Goal: Task Accomplishment & Management: Manage account settings

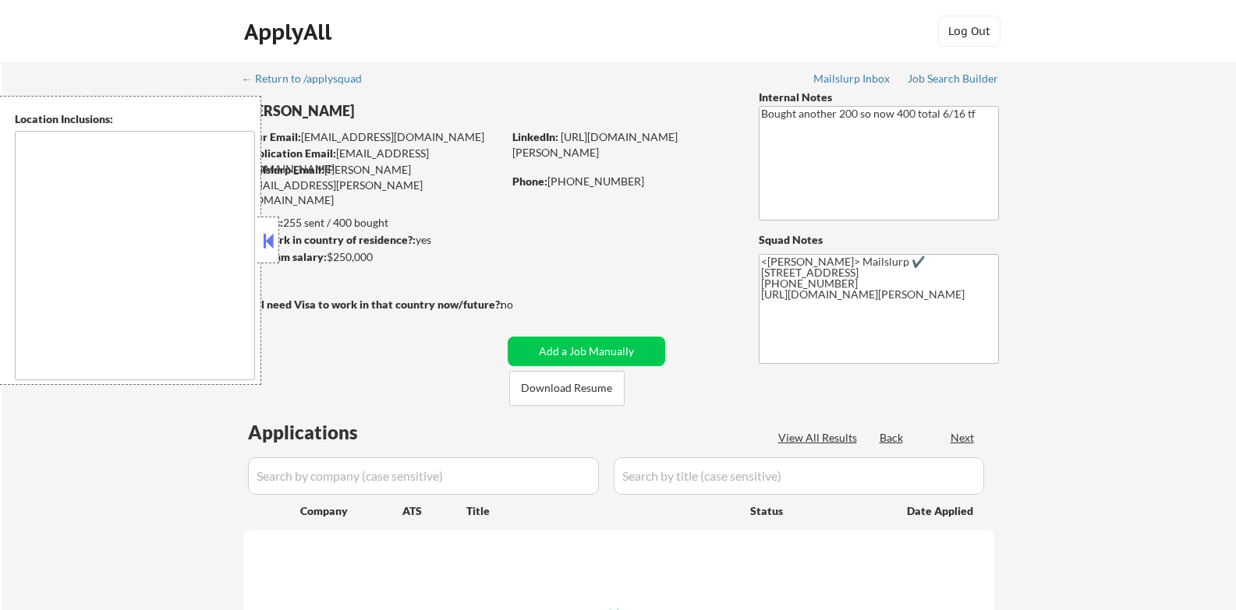
type textarea "Sunnyvale, CA Santa Clara, CA Mountain View, CA Cupertino, CA Los Altos, CA Pal…"
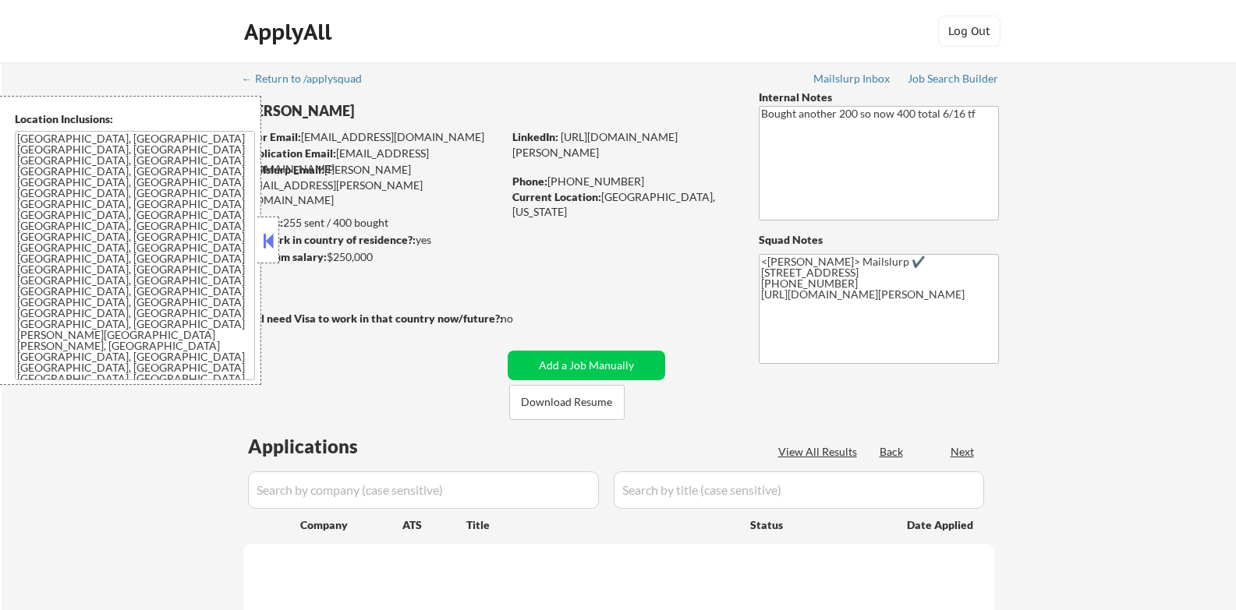
select select ""pending""
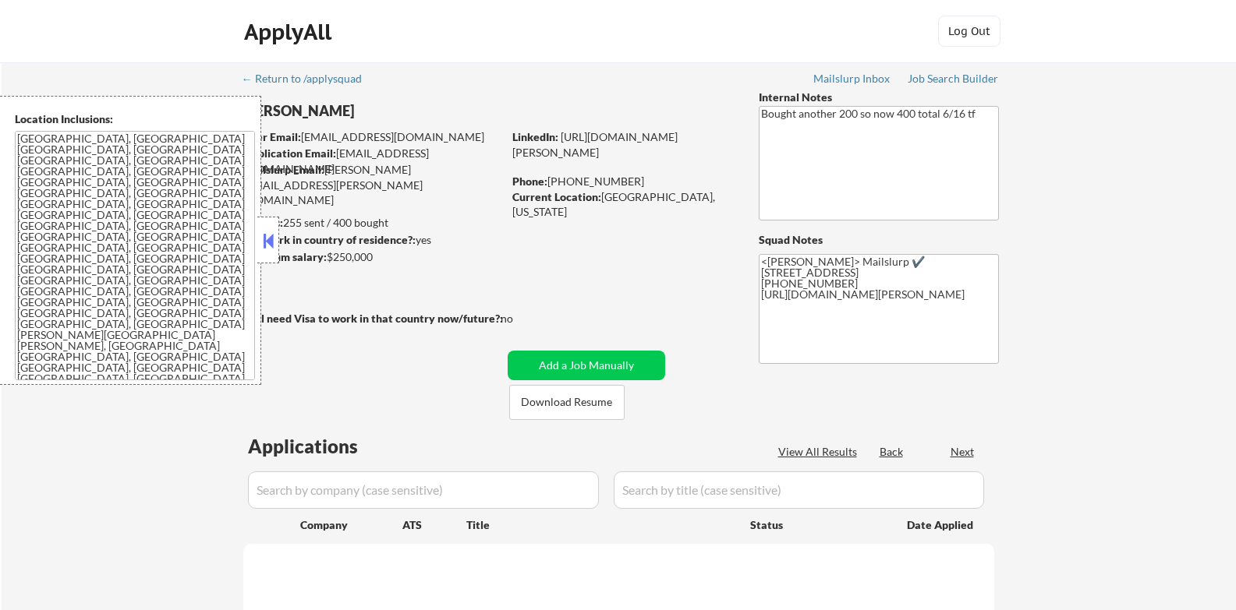
select select ""pending""
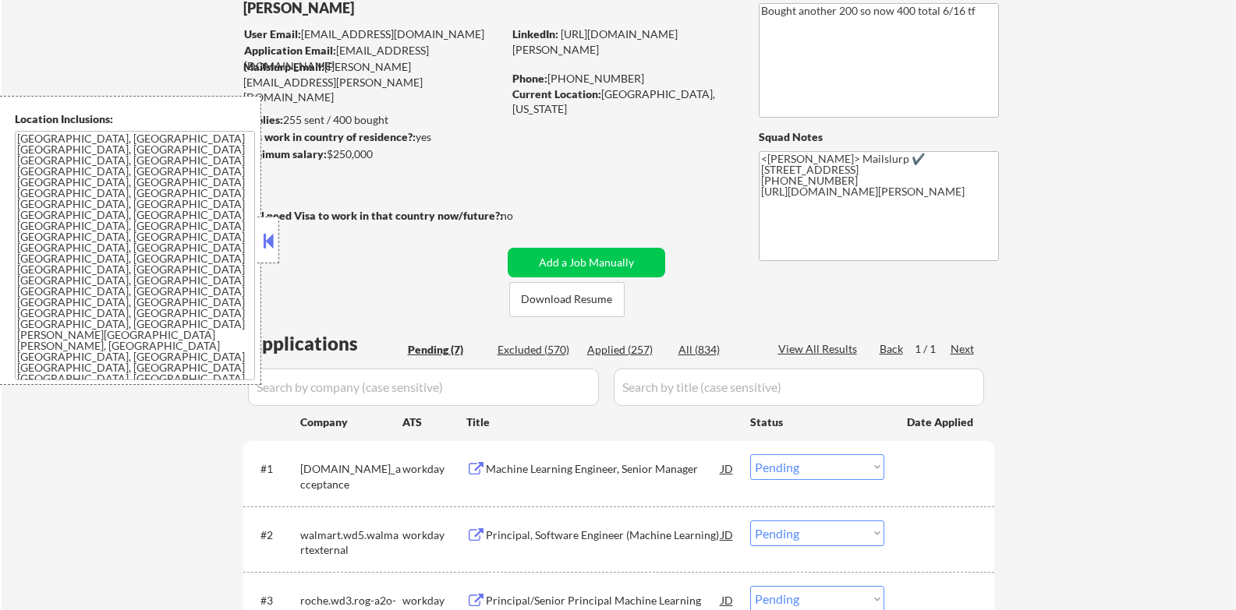
scroll to position [390, 0]
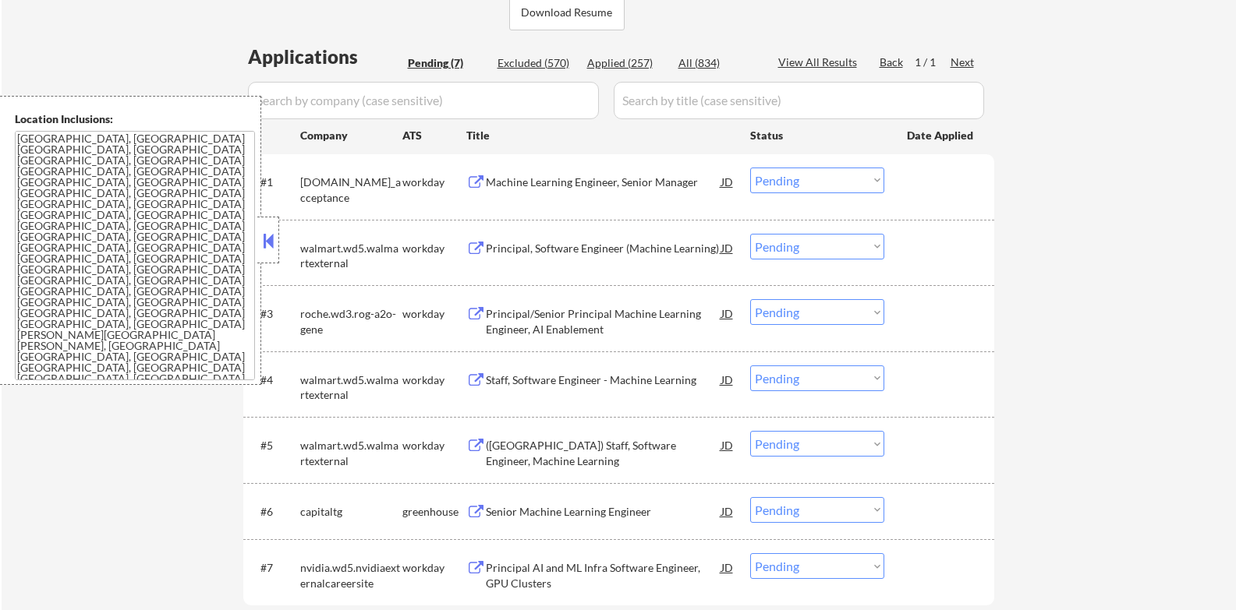
click at [265, 241] on button at bounding box center [268, 240] width 17 height 23
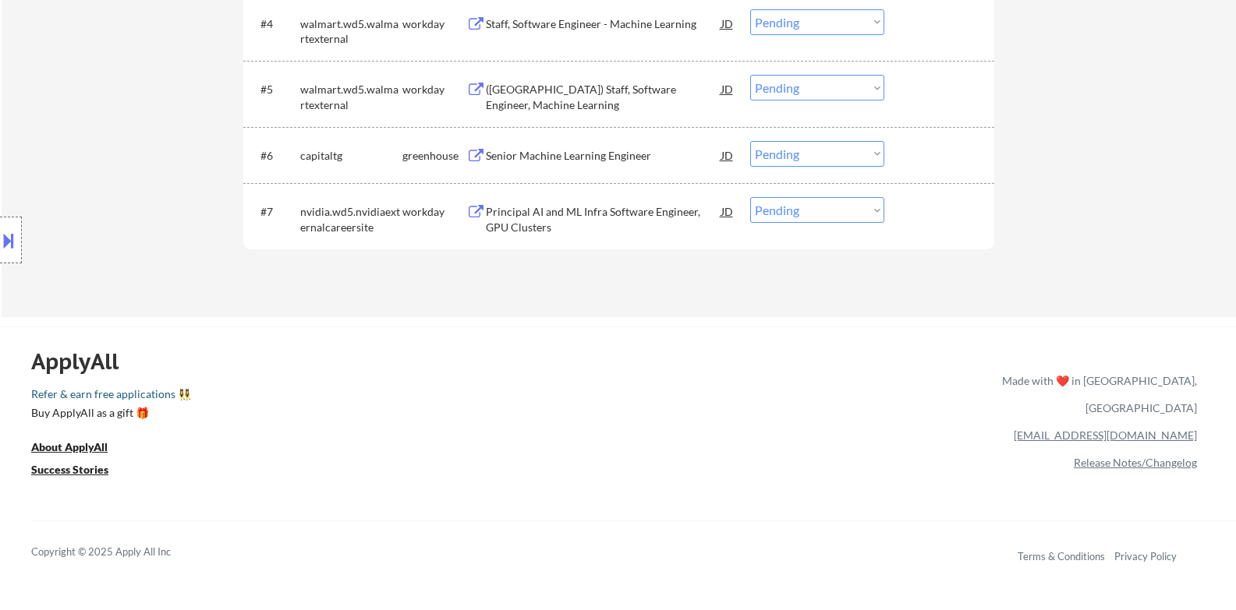
scroll to position [780, 0]
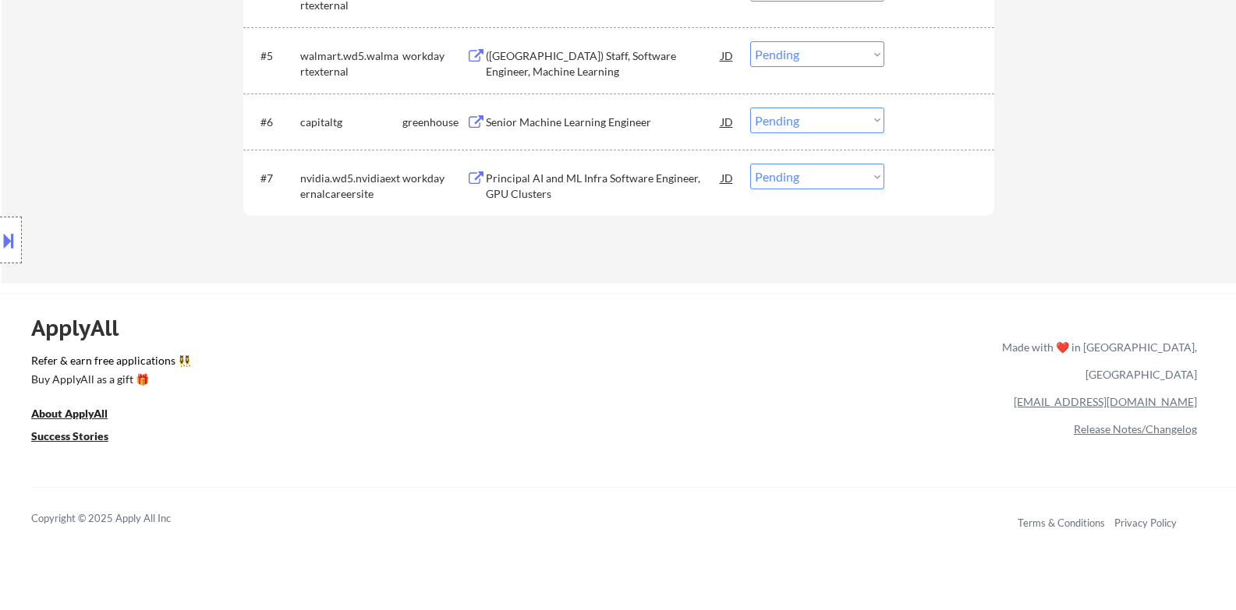
click at [596, 127] on div "Senior Machine Learning Engineer" at bounding box center [603, 123] width 235 height 16
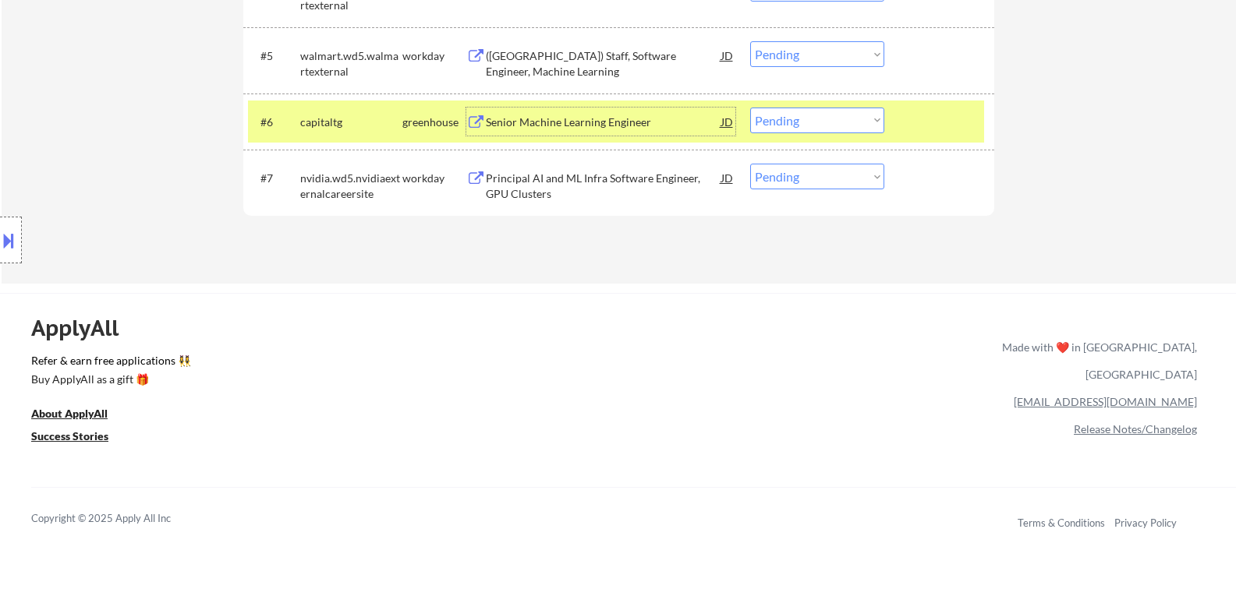
click at [632, 130] on div "Senior Machine Learning Engineer" at bounding box center [603, 122] width 235 height 28
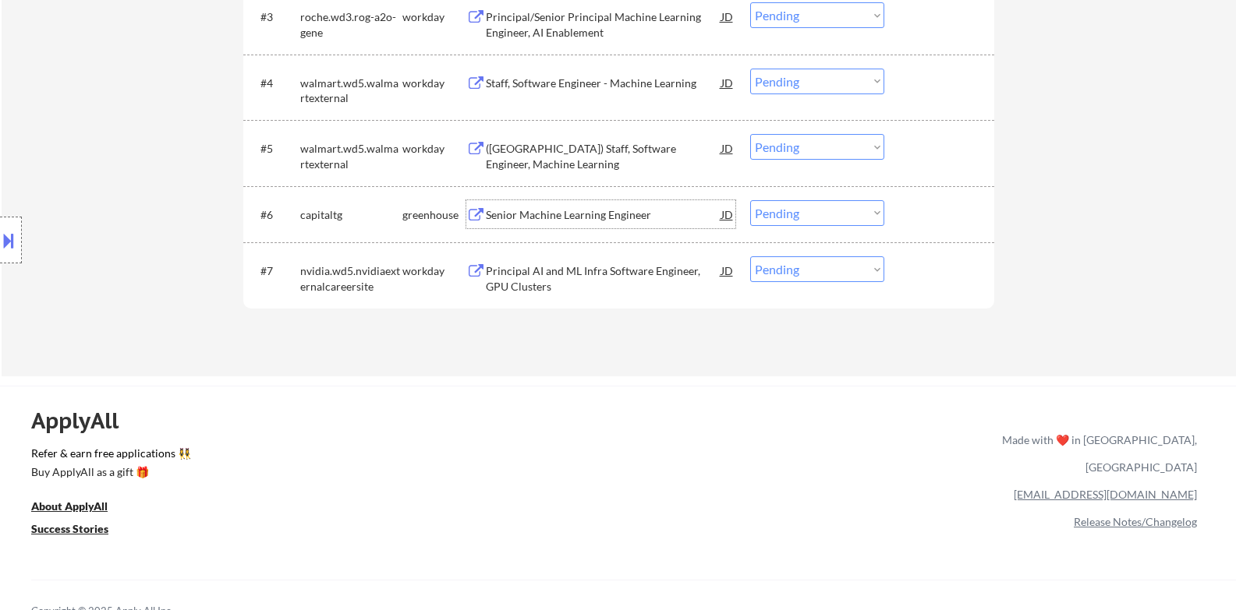
scroll to position [649, 0]
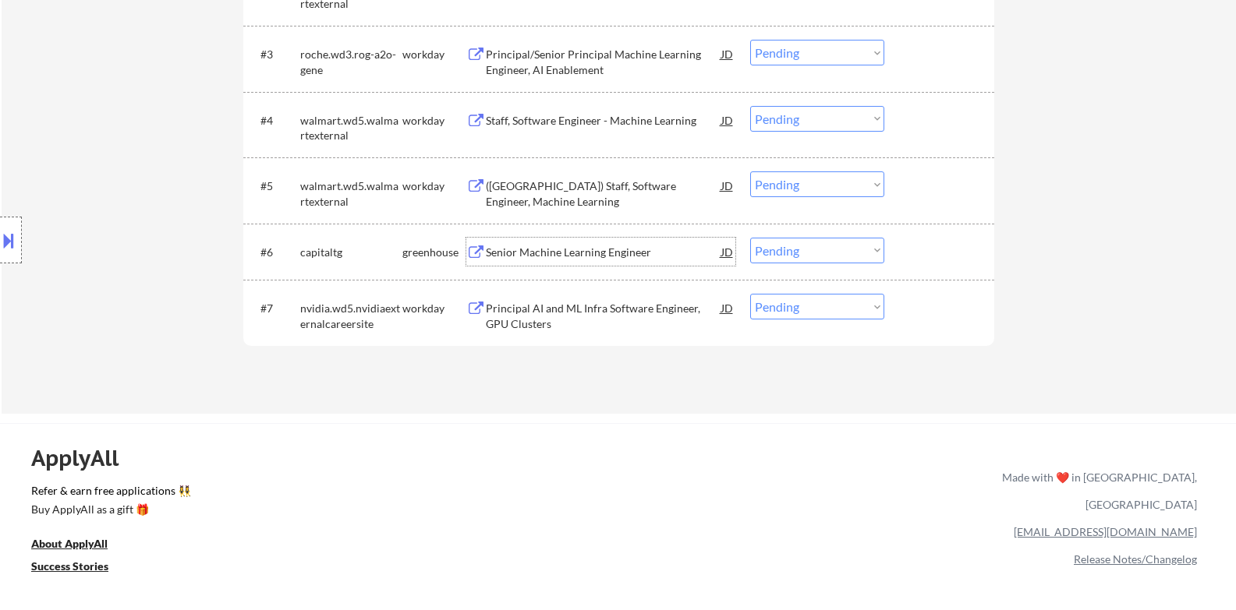
drag, startPoint x: 823, startPoint y: 259, endPoint x: 825, endPoint y: 242, distance: 16.5
click at [823, 257] on select "Choose an option... Pending Applied Excluded (Questions) Excluded (Expired) Exc…" at bounding box center [817, 251] width 134 height 26
click at [750, 238] on select "Choose an option... Pending Applied Excluded (Questions) Excluded (Expired) Exc…" at bounding box center [817, 251] width 134 height 26
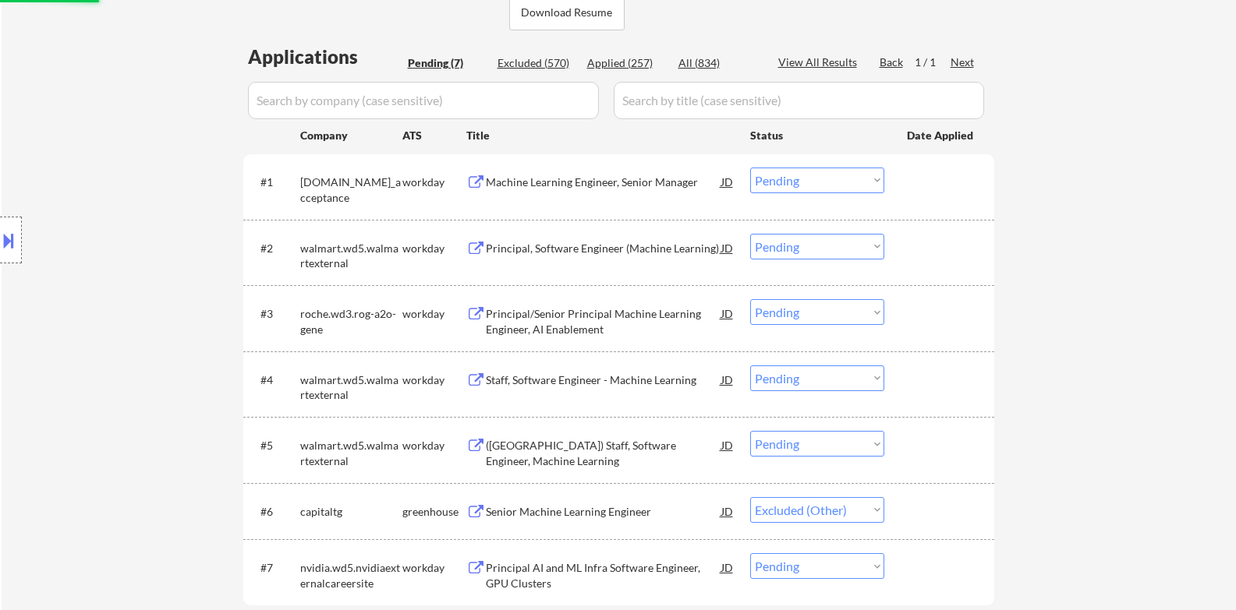
scroll to position [520, 0]
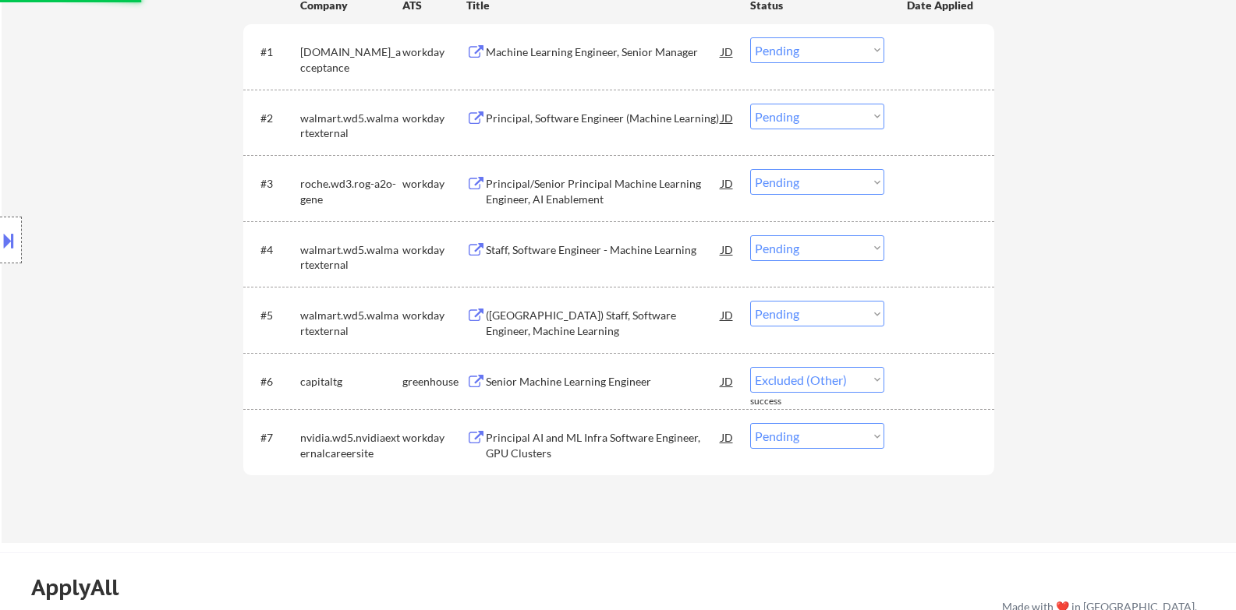
select select ""pending""
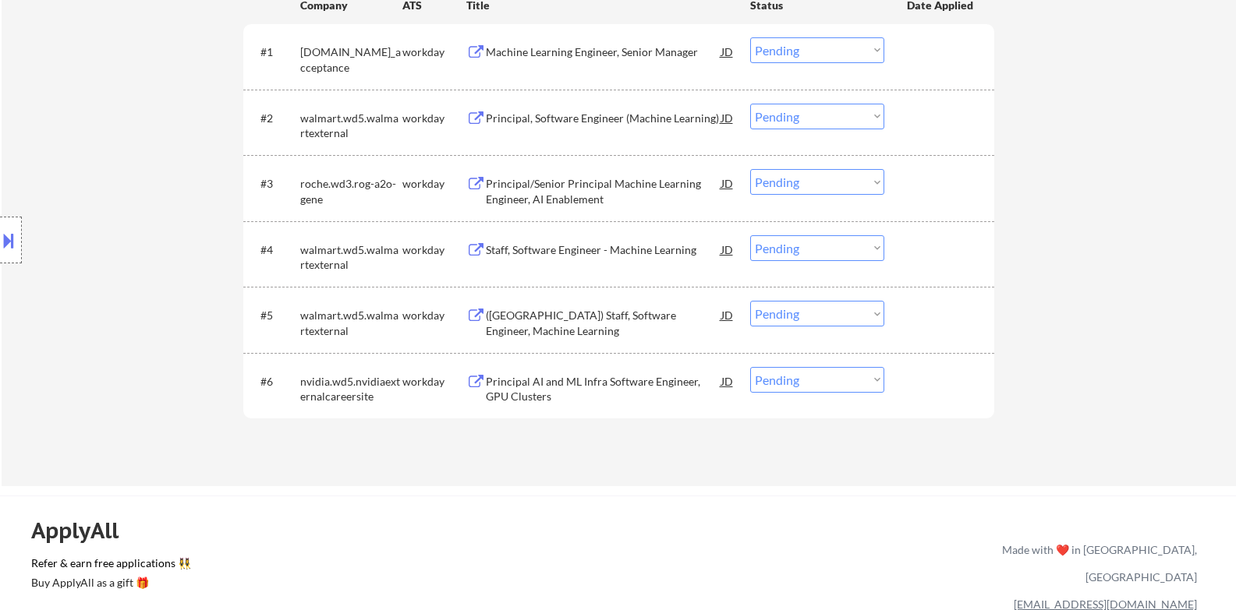
click at [607, 386] on div "Principal AI and ML Infra Software Engineer, GPU Clusters" at bounding box center [603, 389] width 235 height 30
